Goal: Task Accomplishment & Management: Manage account settings

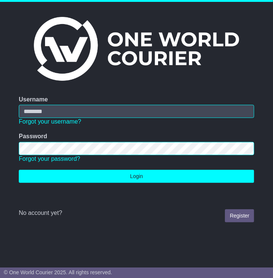
type input "**********"
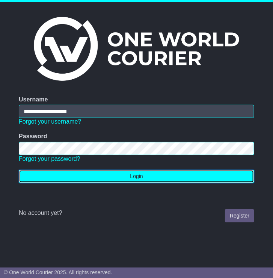
click at [153, 176] on button "Login" at bounding box center [137, 176] width 236 height 13
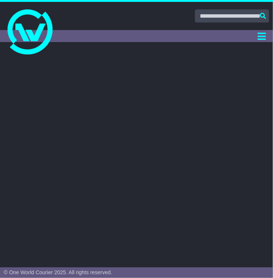
select select "**"
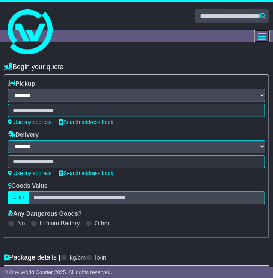
click at [261, 35] on icon "Toggle navigation" at bounding box center [262, 36] width 8 height 9
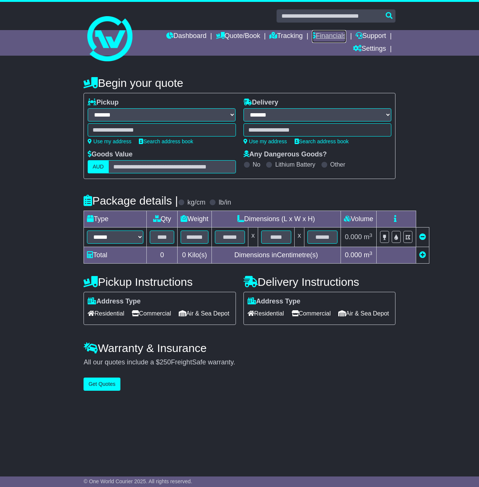
click at [273, 40] on link "Financials" at bounding box center [329, 36] width 34 height 13
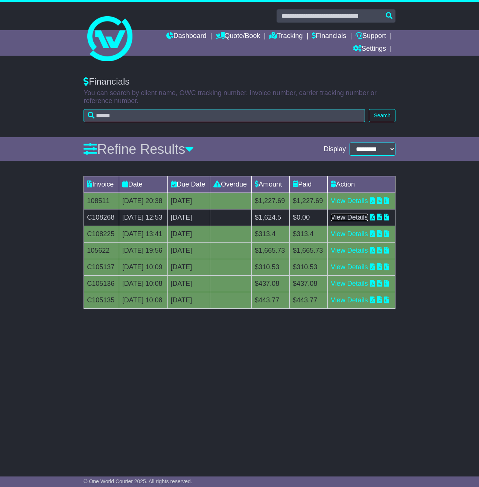
click at [359, 221] on link "View Details" at bounding box center [349, 218] width 37 height 8
click at [363, 205] on link "View Details" at bounding box center [349, 201] width 37 height 8
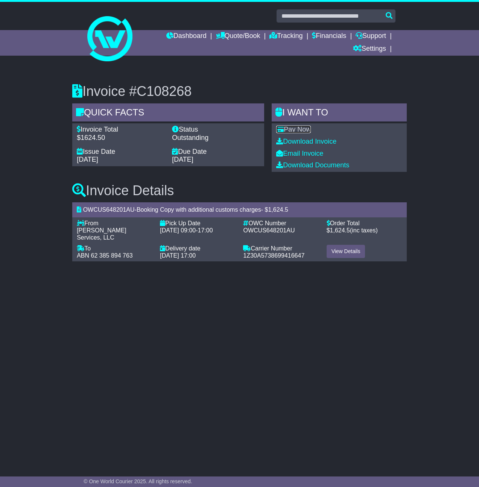
click at [297, 131] on link "Pay Now" at bounding box center [293, 130] width 35 height 8
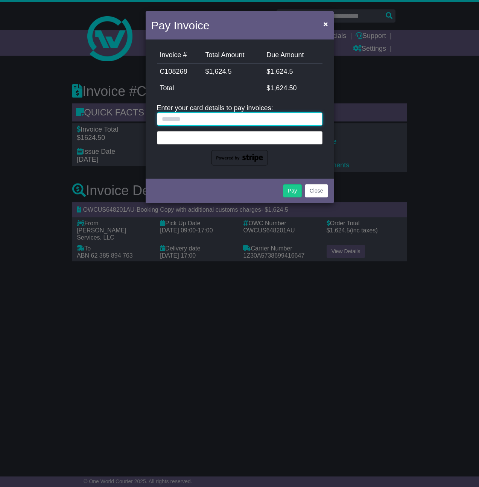
click at [244, 119] on input "text" at bounding box center [240, 118] width 166 height 13
type input "**********"
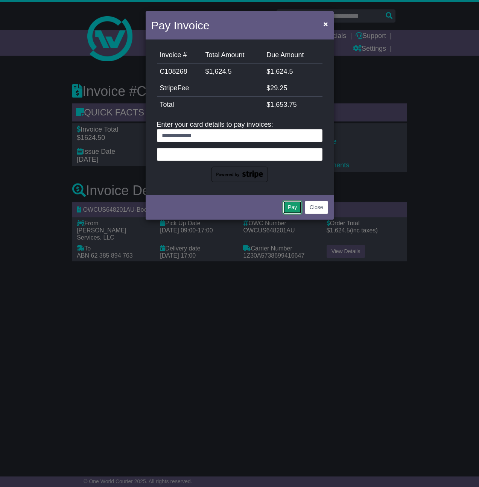
click at [293, 207] on button "Pay" at bounding box center [292, 207] width 19 height 13
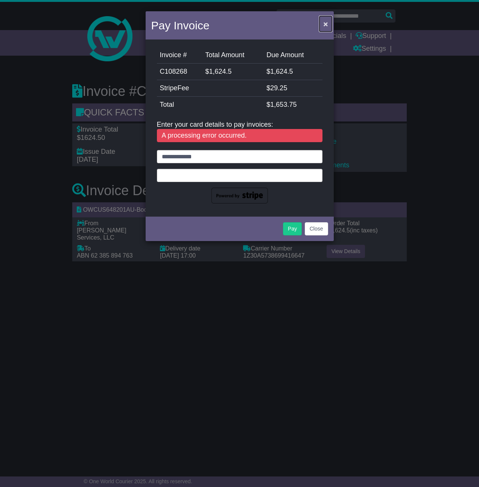
click at [324, 24] on span "×" at bounding box center [325, 24] width 5 height 9
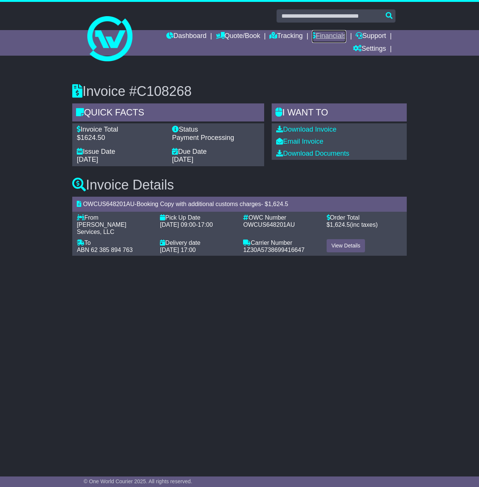
click at [315, 37] on link "Financials" at bounding box center [329, 36] width 34 height 13
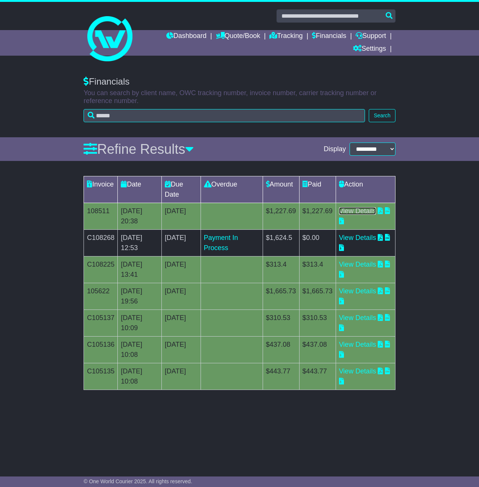
click at [362, 207] on link "View Details" at bounding box center [357, 211] width 37 height 8
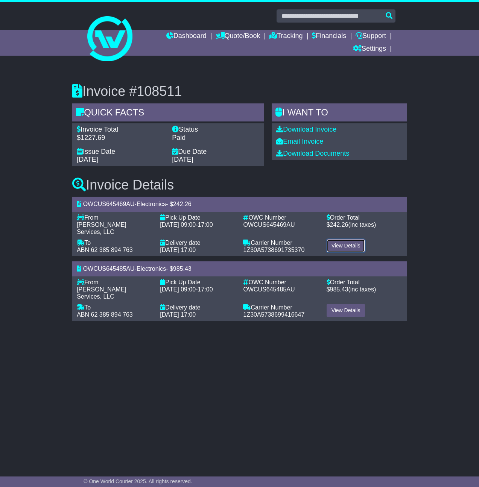
click at [343, 240] on link "View Details" at bounding box center [346, 245] width 39 height 13
click at [342, 304] on link "View Details" at bounding box center [346, 310] width 39 height 13
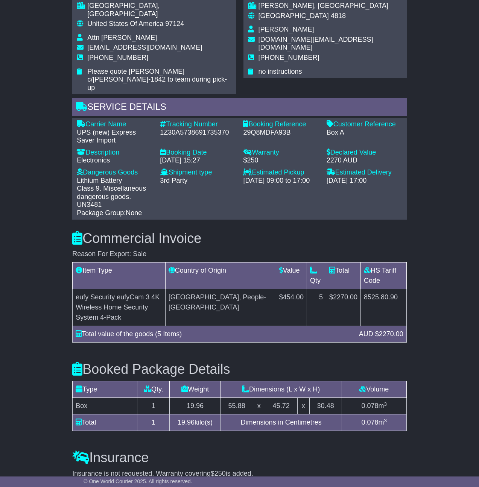
scroll to position [671, 0]
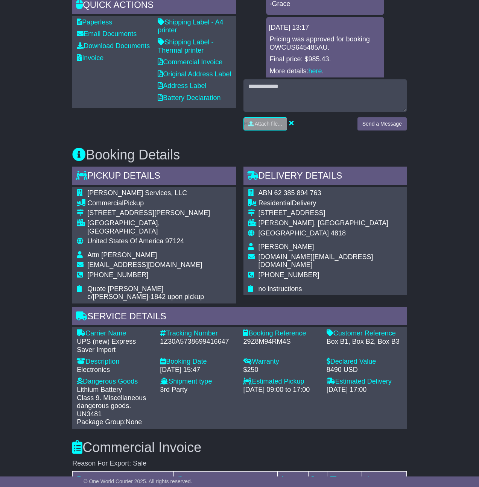
scroll to position [91, 0]
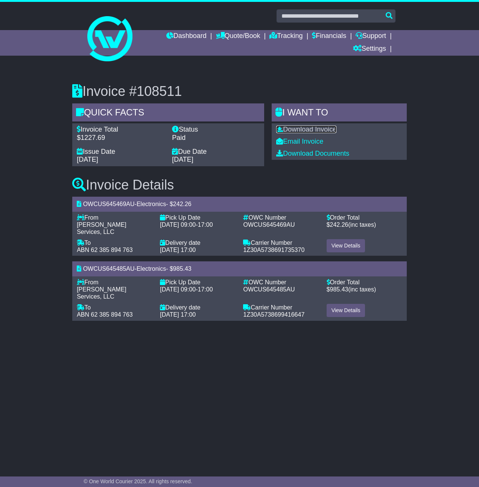
click at [294, 128] on link "Download Invoice" at bounding box center [306, 130] width 60 height 8
click at [180, 132] on div "Status" at bounding box center [216, 130] width 88 height 8
click at [175, 130] on icon at bounding box center [175, 129] width 7 height 7
click at [171, 128] on div "Status Paid" at bounding box center [215, 134] width 95 height 16
click at [122, 40] on div "Dashboard Quote/Book Domestic International Saved Quotes Drafts Domestic Quote …" at bounding box center [239, 43] width 319 height 26
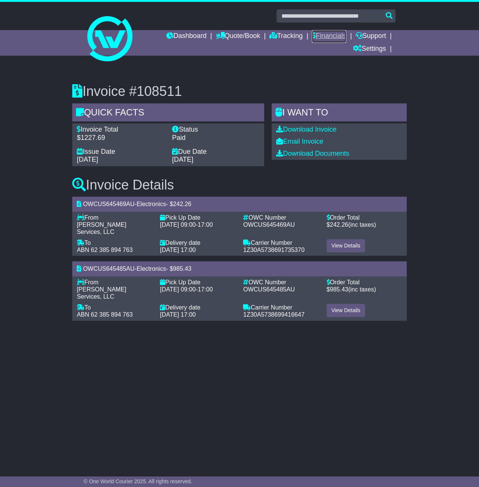
click at [321, 37] on link "Financials" at bounding box center [329, 36] width 34 height 13
